Goal: Register for event/course

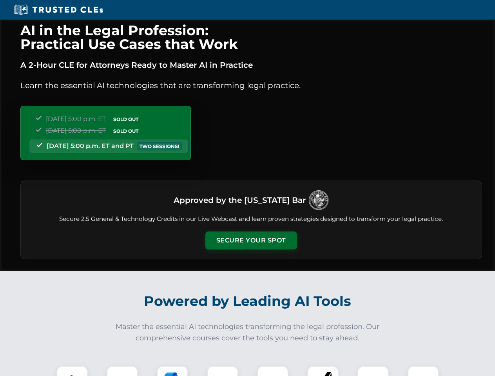
click at [251, 241] on button "Secure Your Spot" at bounding box center [251, 241] width 92 height 18
click at [72, 371] on img at bounding box center [72, 381] width 23 height 23
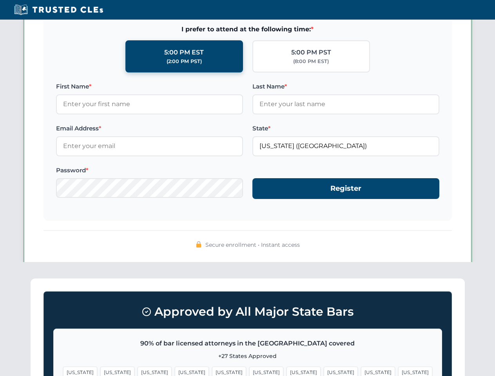
click at [287, 371] on span "[US_STATE]" at bounding box center [304, 372] width 34 height 11
click at [361, 371] on span "[US_STATE]" at bounding box center [378, 372] width 34 height 11
